Goal: Task Accomplishment & Management: Manage account settings

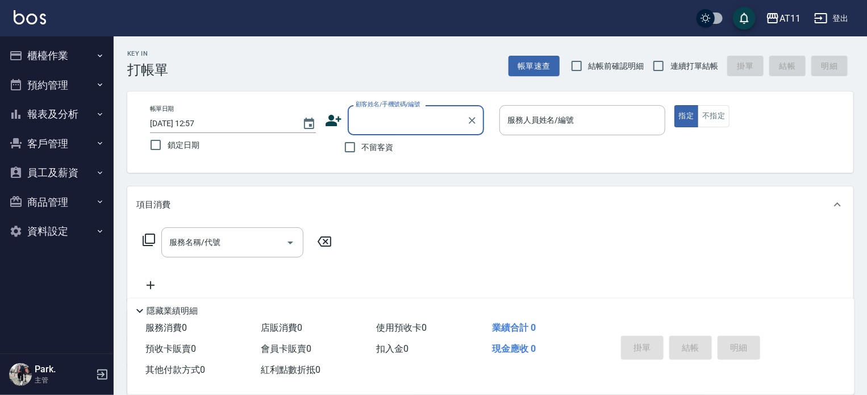
click at [50, 146] on button "客戶管理" at bounding box center [57, 144] width 105 height 30
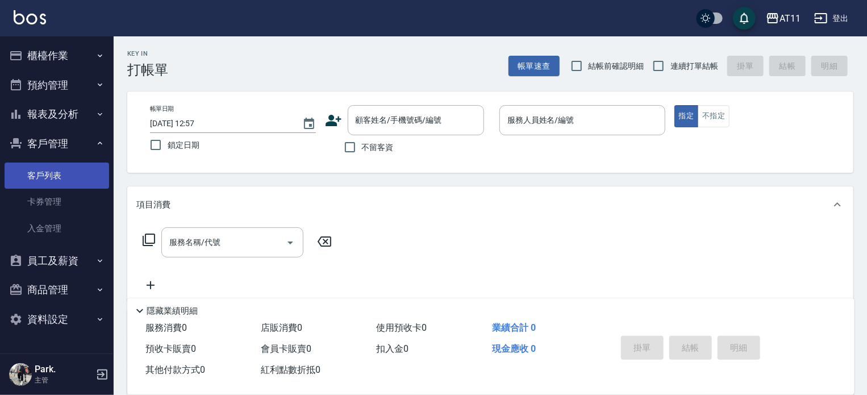
click at [71, 173] on link "客戶列表" at bounding box center [57, 175] width 105 height 26
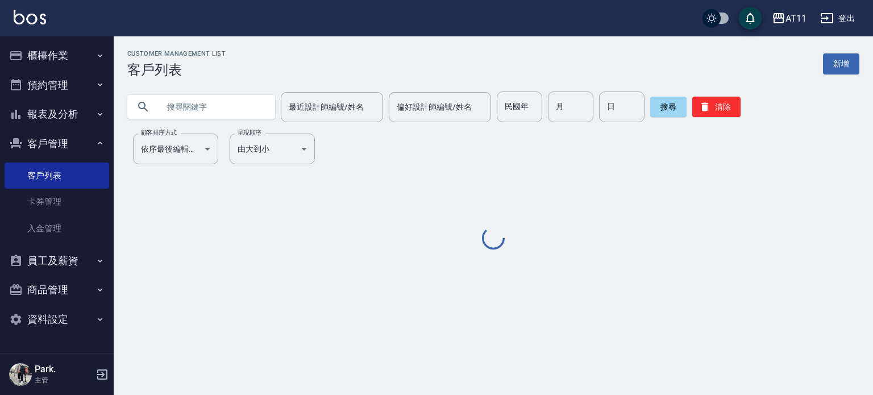
click at [195, 99] on input "text" at bounding box center [212, 106] width 107 height 31
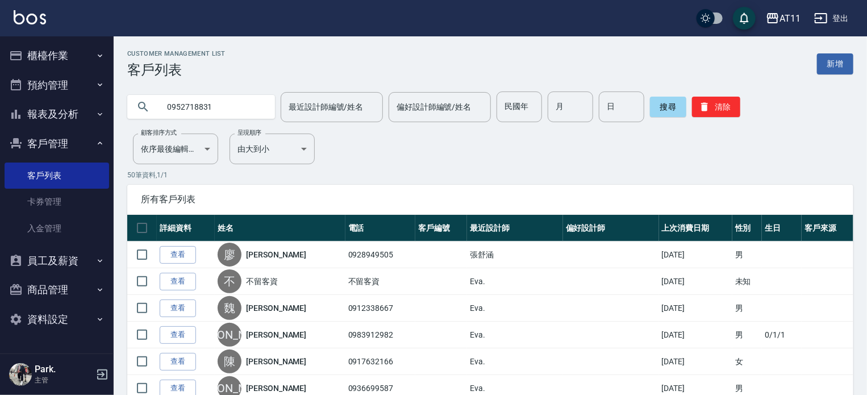
type input "0952718831"
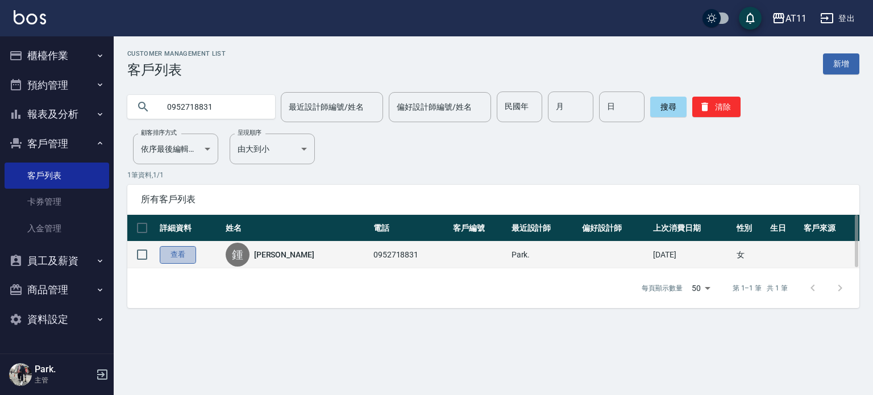
click at [170, 250] on link "查看" at bounding box center [178, 255] width 36 height 18
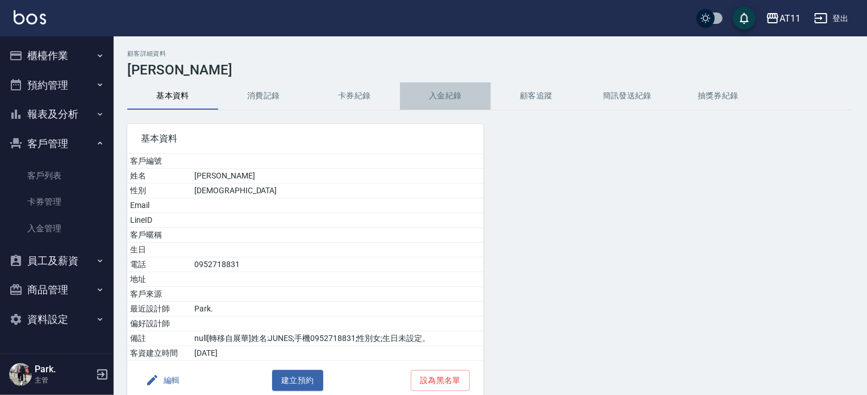
click at [444, 94] on button "入金紀錄" at bounding box center [445, 95] width 91 height 27
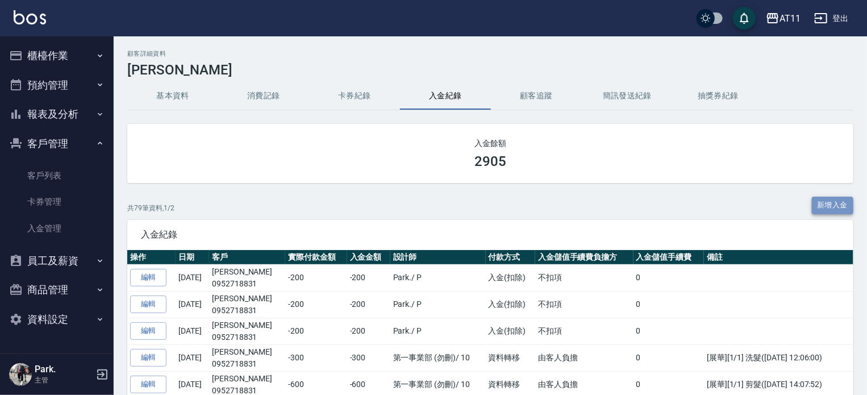
click at [835, 205] on button "新增入金" at bounding box center [833, 206] width 42 height 18
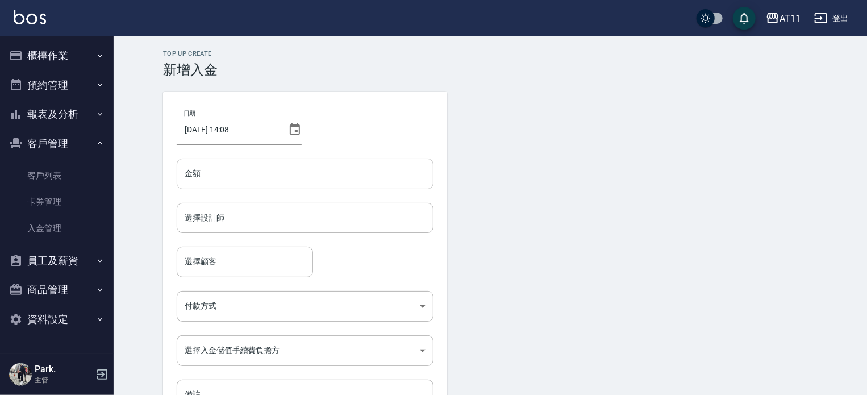
click at [250, 170] on input "金額" at bounding box center [305, 174] width 257 height 31
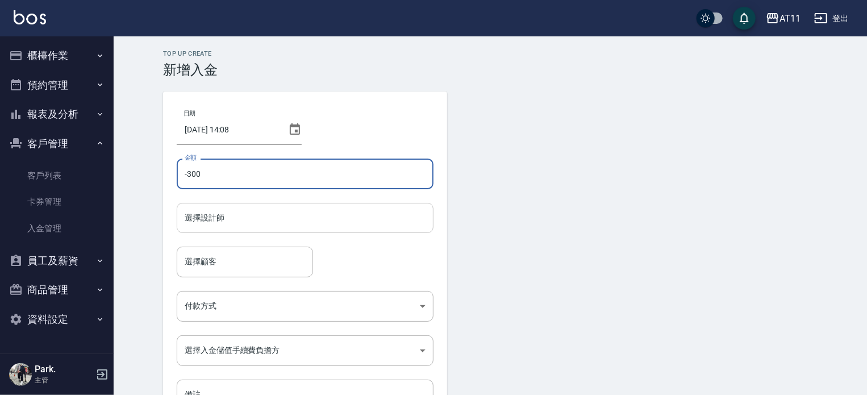
click at [258, 229] on div "選擇設計師" at bounding box center [305, 218] width 257 height 30
type input "-300"
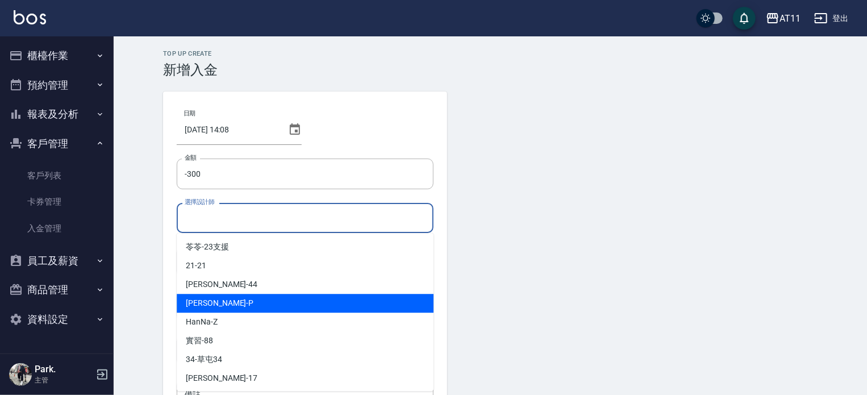
click at [249, 298] on div "[PERSON_NAME] -P" at bounding box center [305, 303] width 257 height 19
type input "[PERSON_NAME]-P"
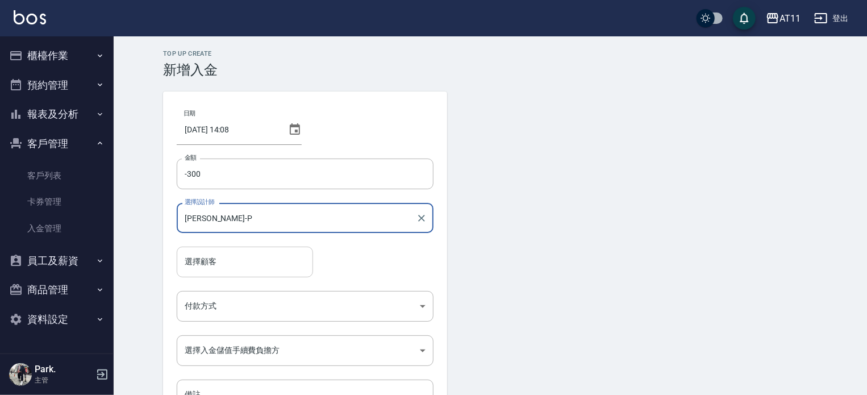
click at [218, 265] on input "選擇顧客" at bounding box center [245, 262] width 126 height 20
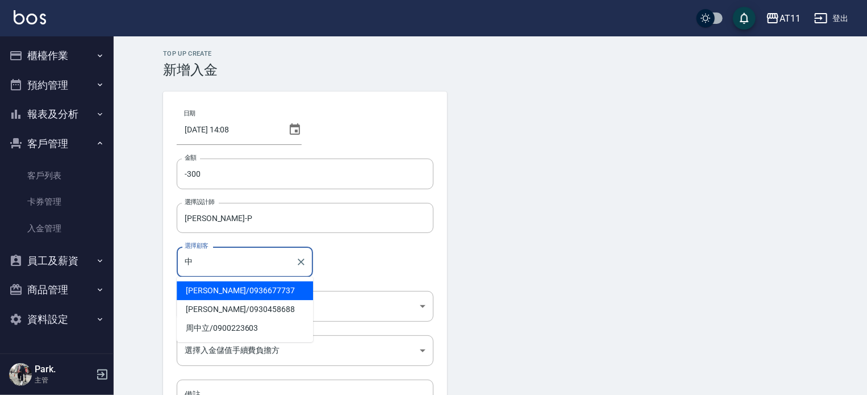
type input "鐘"
click at [237, 290] on span "[PERSON_NAME]/ 0952718831" at bounding box center [245, 290] width 136 height 19
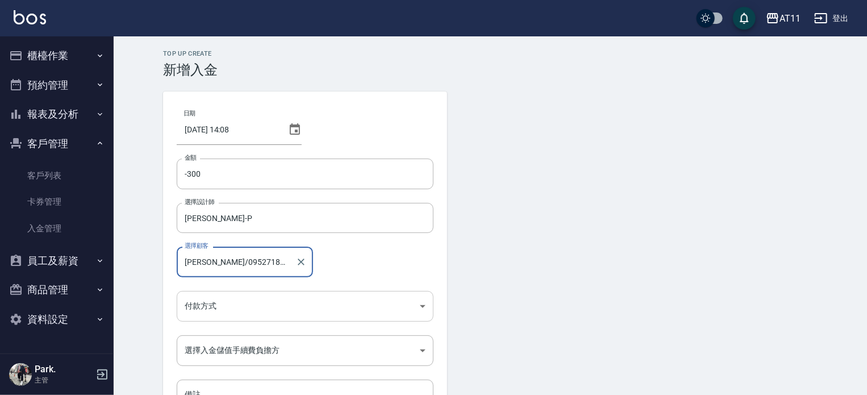
type input "[PERSON_NAME]/0952718831"
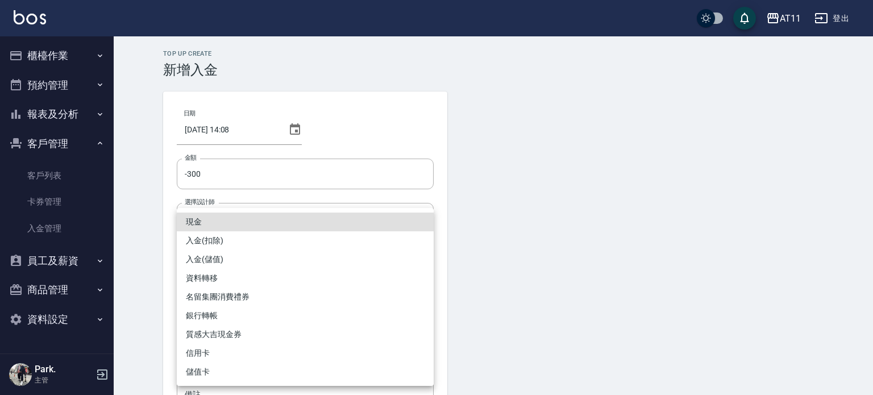
click at [228, 306] on body "AT11 登出 櫃檯作業 打帳單 帳單列表 現金收支登錄 材料自購登錄 每日結帳 排班表 現場電腦打卡 掃碼打卡 預約管理 預約管理 單日預約紀錄 單週預約紀…" at bounding box center [436, 236] width 873 height 472
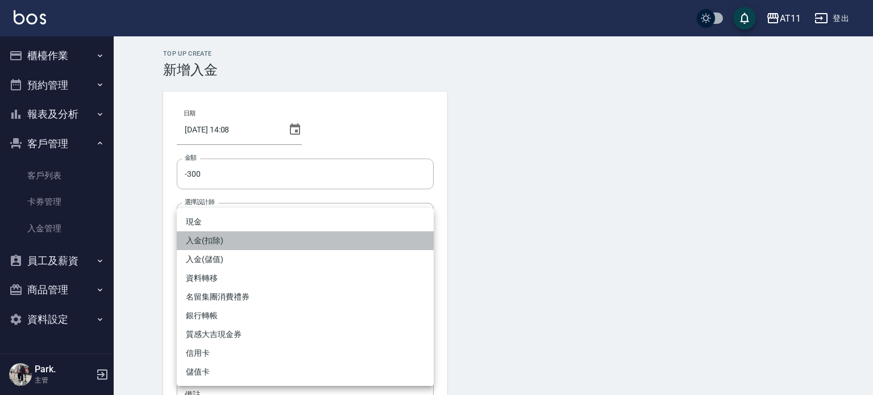
click at [207, 238] on li "入金(扣除)" at bounding box center [305, 240] width 257 height 19
type input "入金(扣除)"
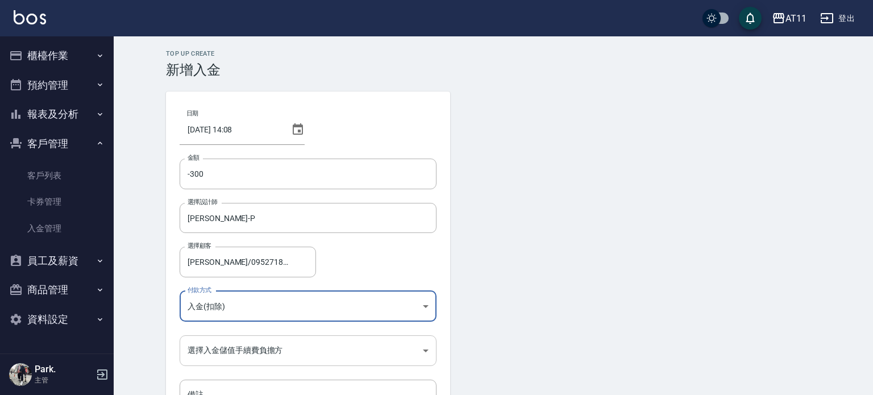
click at [224, 347] on body "AT11 登出 櫃檯作業 打帳單 帳單列表 現金收支登錄 材料自購登錄 每日結帳 排班表 現場電腦打卡 掃碼打卡 預約管理 預約管理 單日預約紀錄 單週預約紀…" at bounding box center [436, 236] width 873 height 472
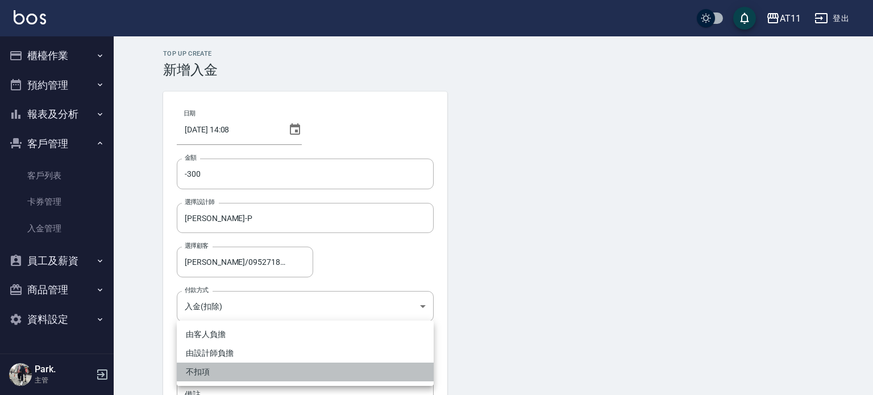
click at [202, 373] on li "不扣項" at bounding box center [305, 371] width 257 height 19
type input "WITHOUTHANDLINGFEE"
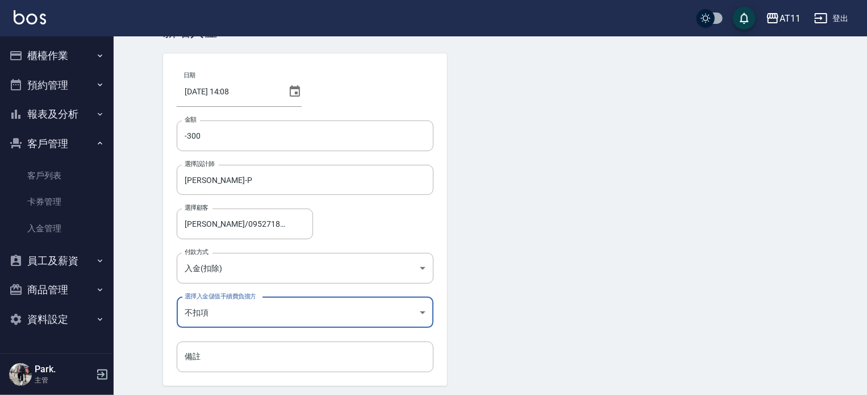
scroll to position [57, 0]
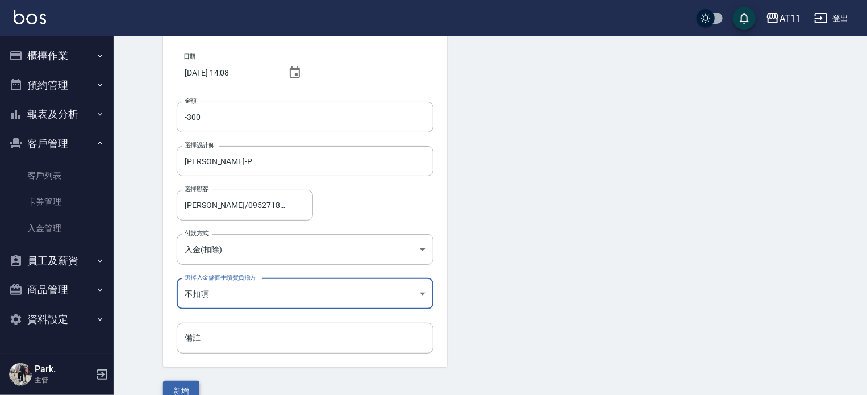
click at [185, 391] on button "新增" at bounding box center [181, 391] width 36 height 21
